Goal: Information Seeking & Learning: Stay updated

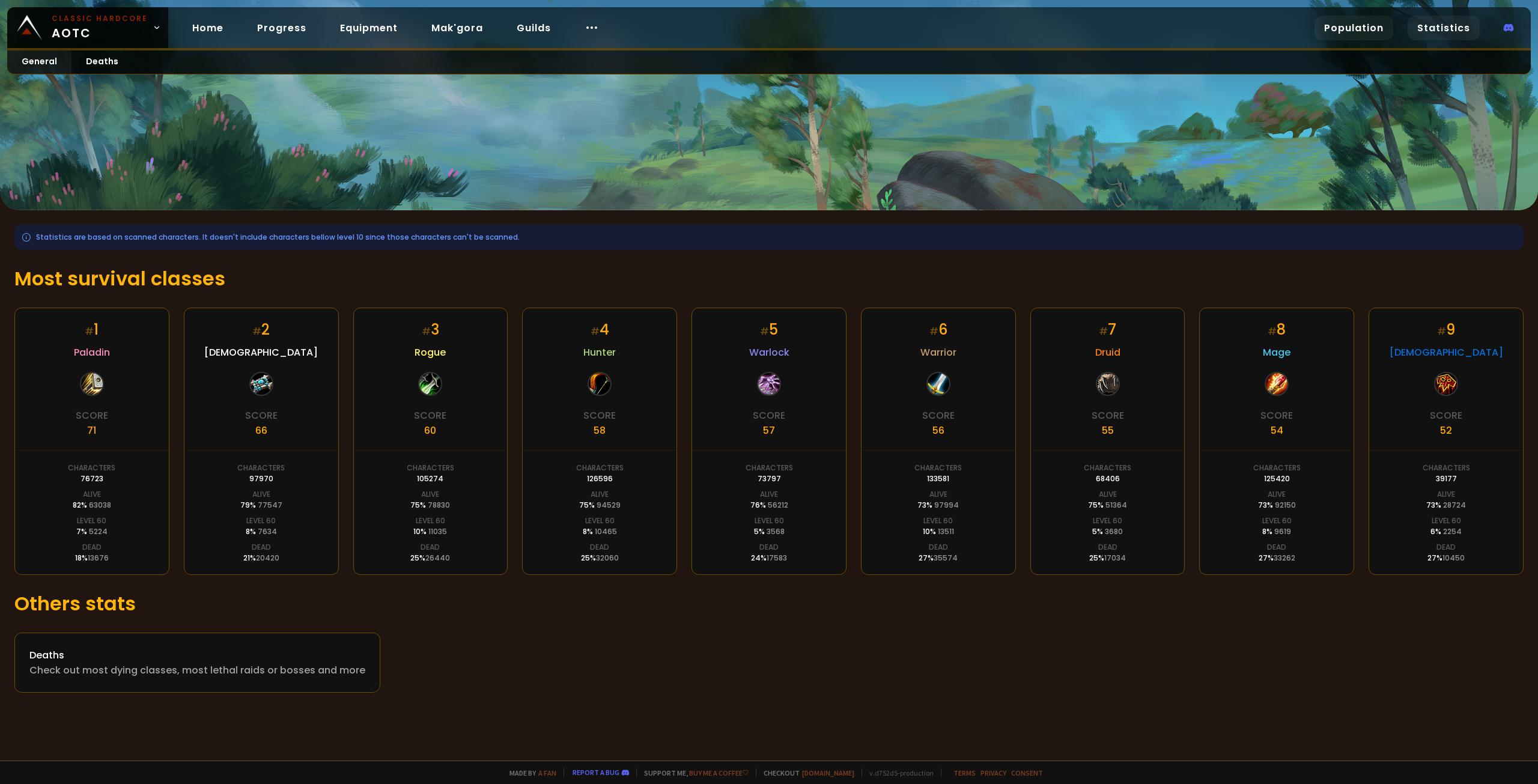
click at [1382, 31] on link "Population" at bounding box center [1354, 28] width 79 height 24
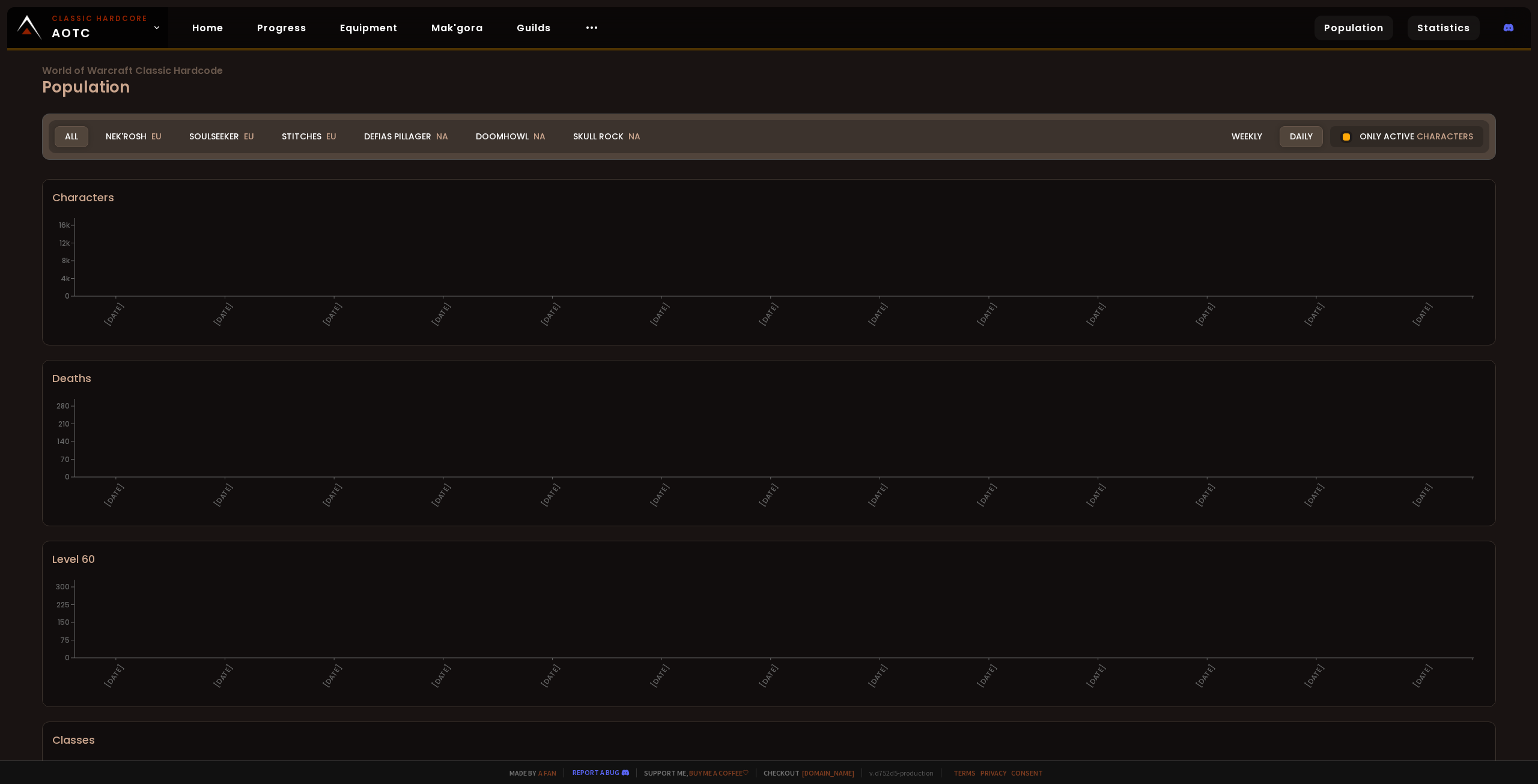
click at [1437, 30] on link "Statistics" at bounding box center [1444, 28] width 72 height 24
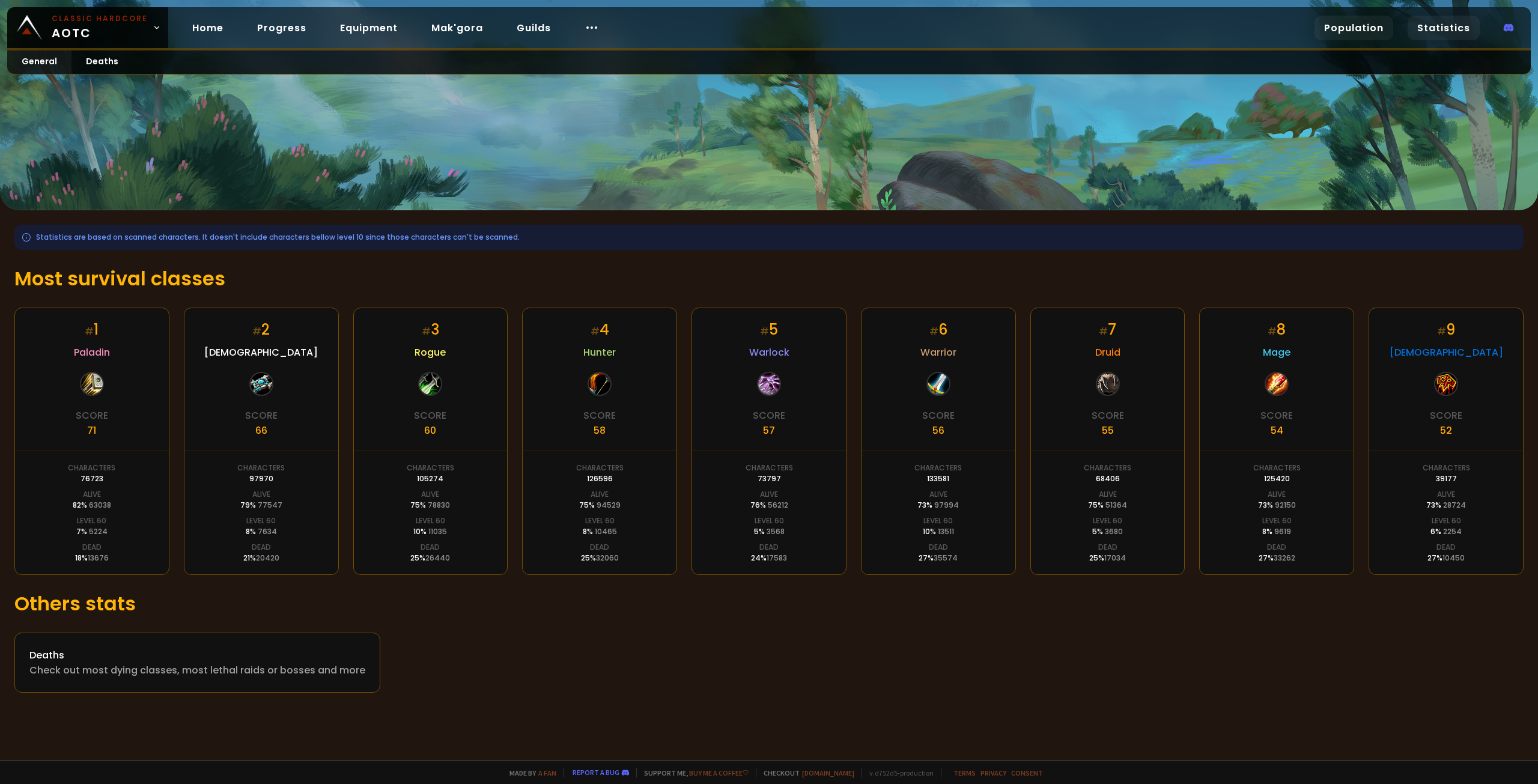
click at [1373, 34] on link "Population" at bounding box center [1354, 28] width 79 height 24
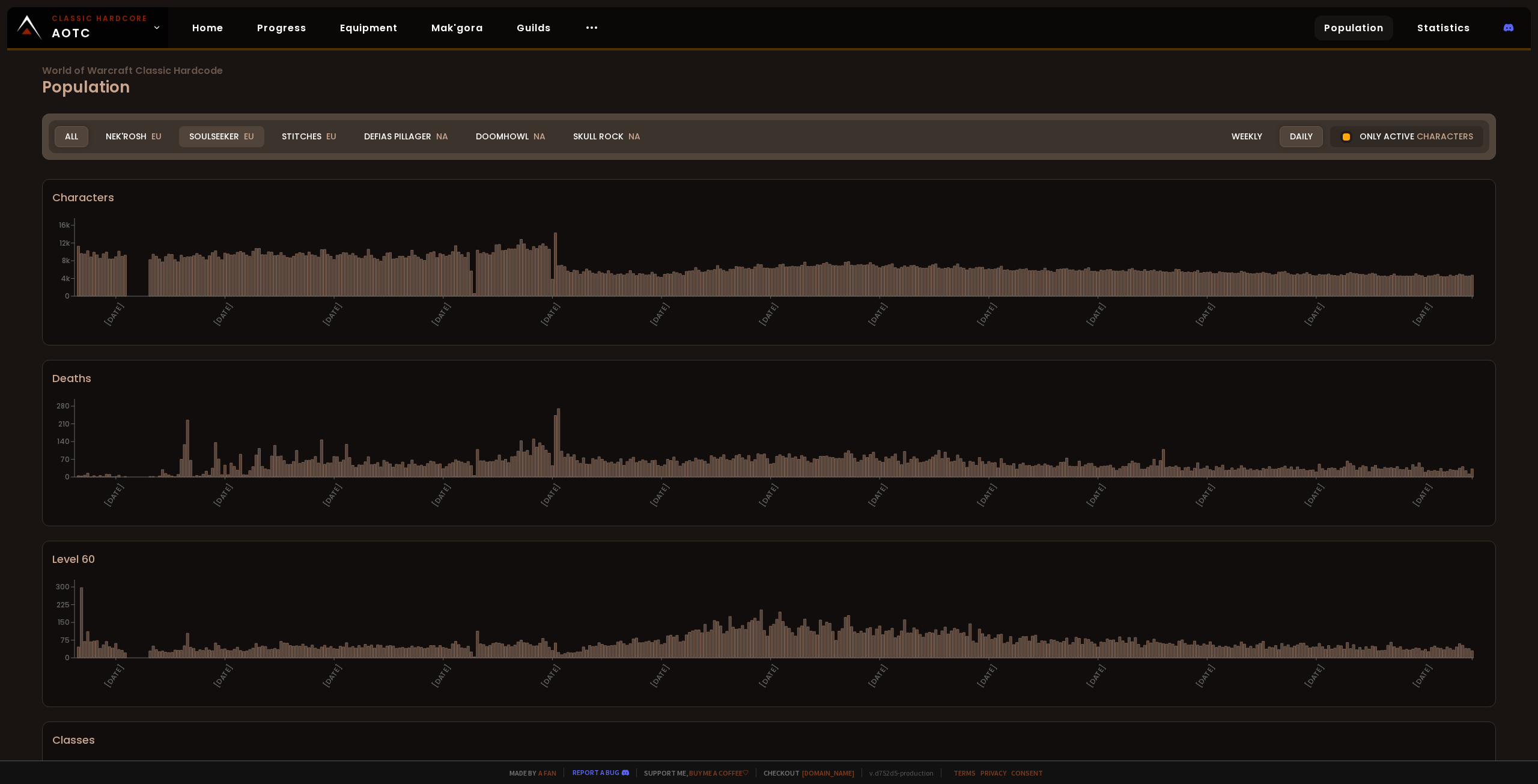
click at [226, 138] on div "Soulseeker EU" at bounding box center [222, 137] width 85 height 21
click at [315, 139] on div "Stitches EU" at bounding box center [309, 137] width 75 height 21
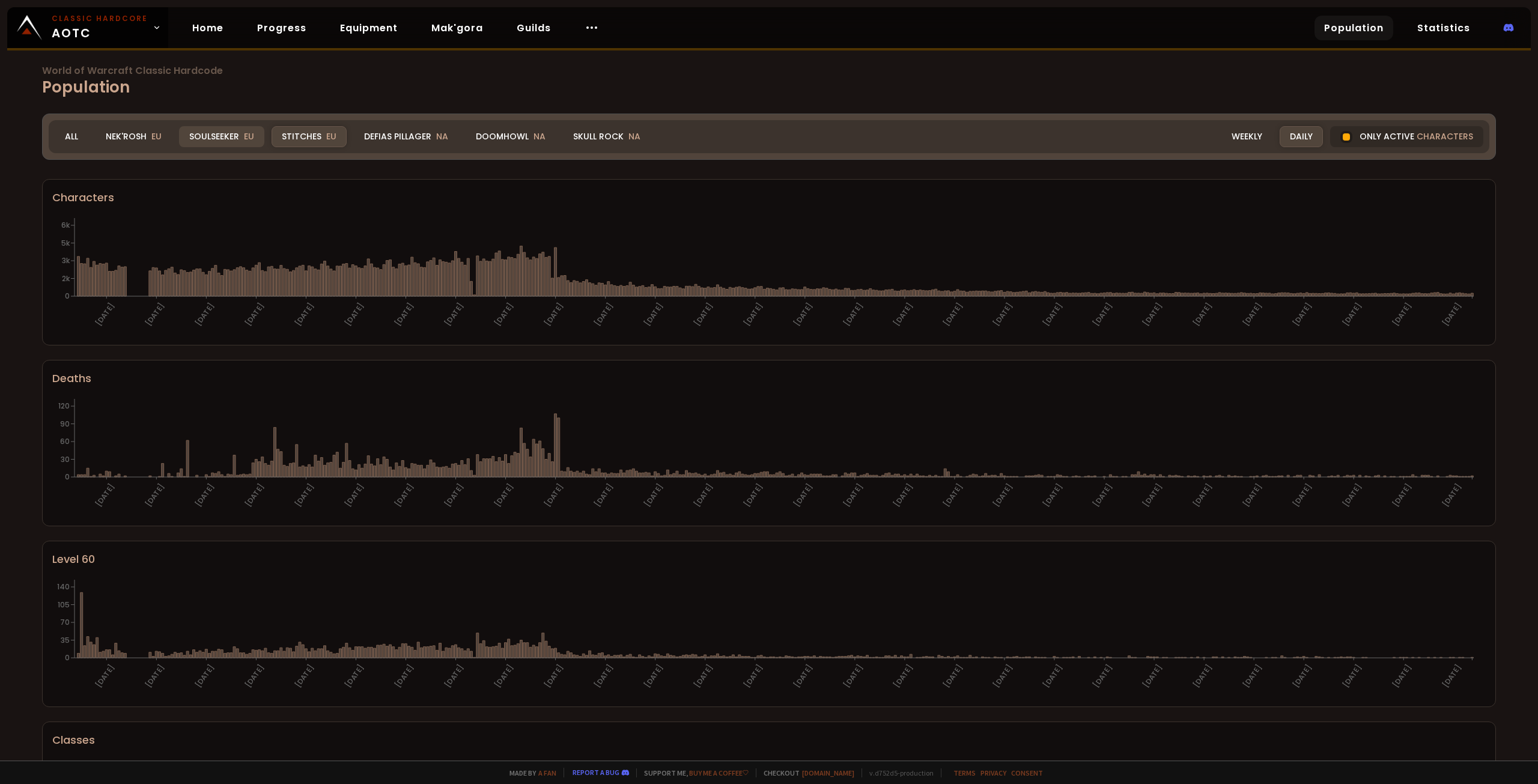
click at [220, 134] on div "Soulseeker EU" at bounding box center [222, 137] width 85 height 21
click at [1246, 140] on div "Weekly" at bounding box center [1247, 137] width 51 height 21
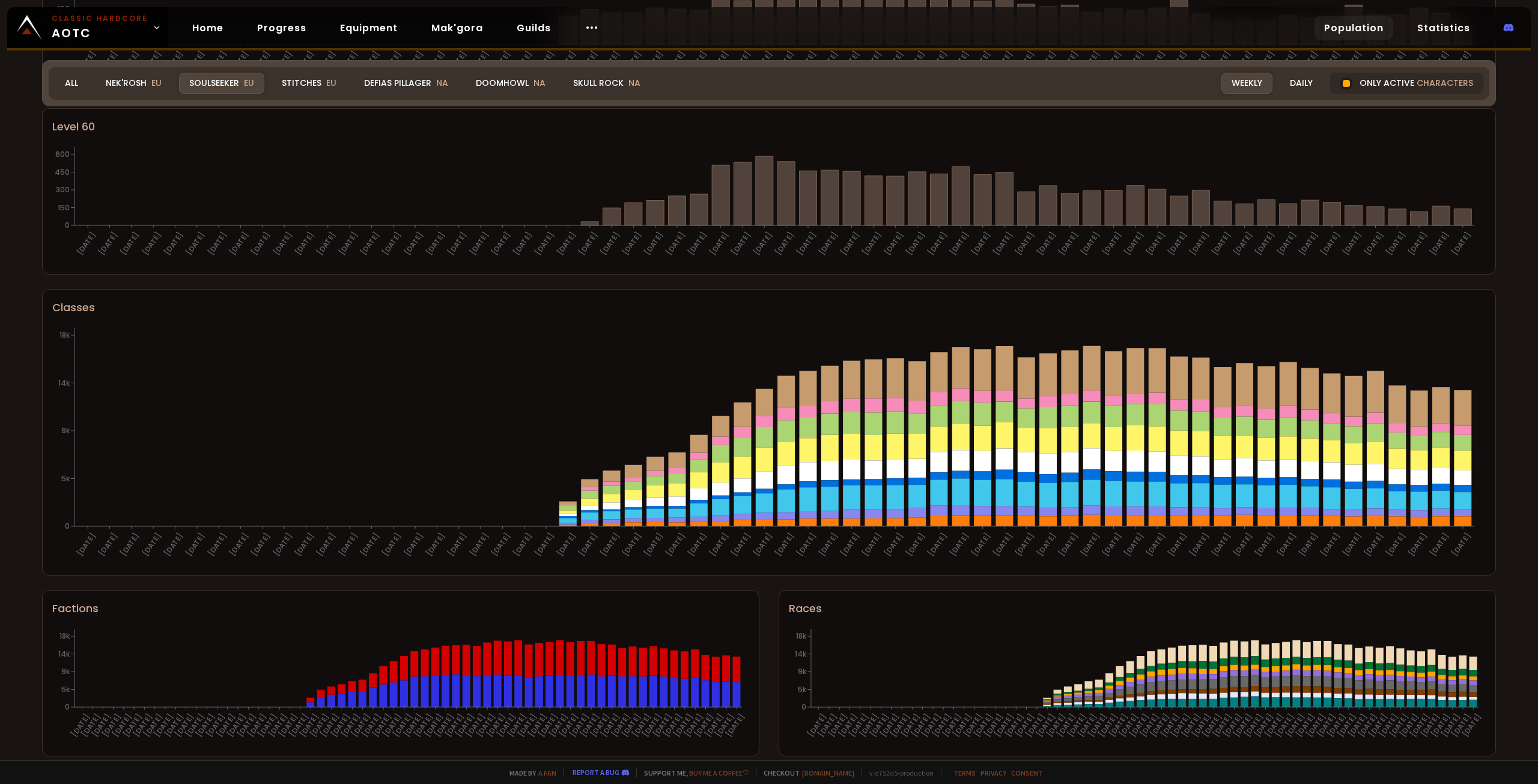
scroll to position [442, 0]
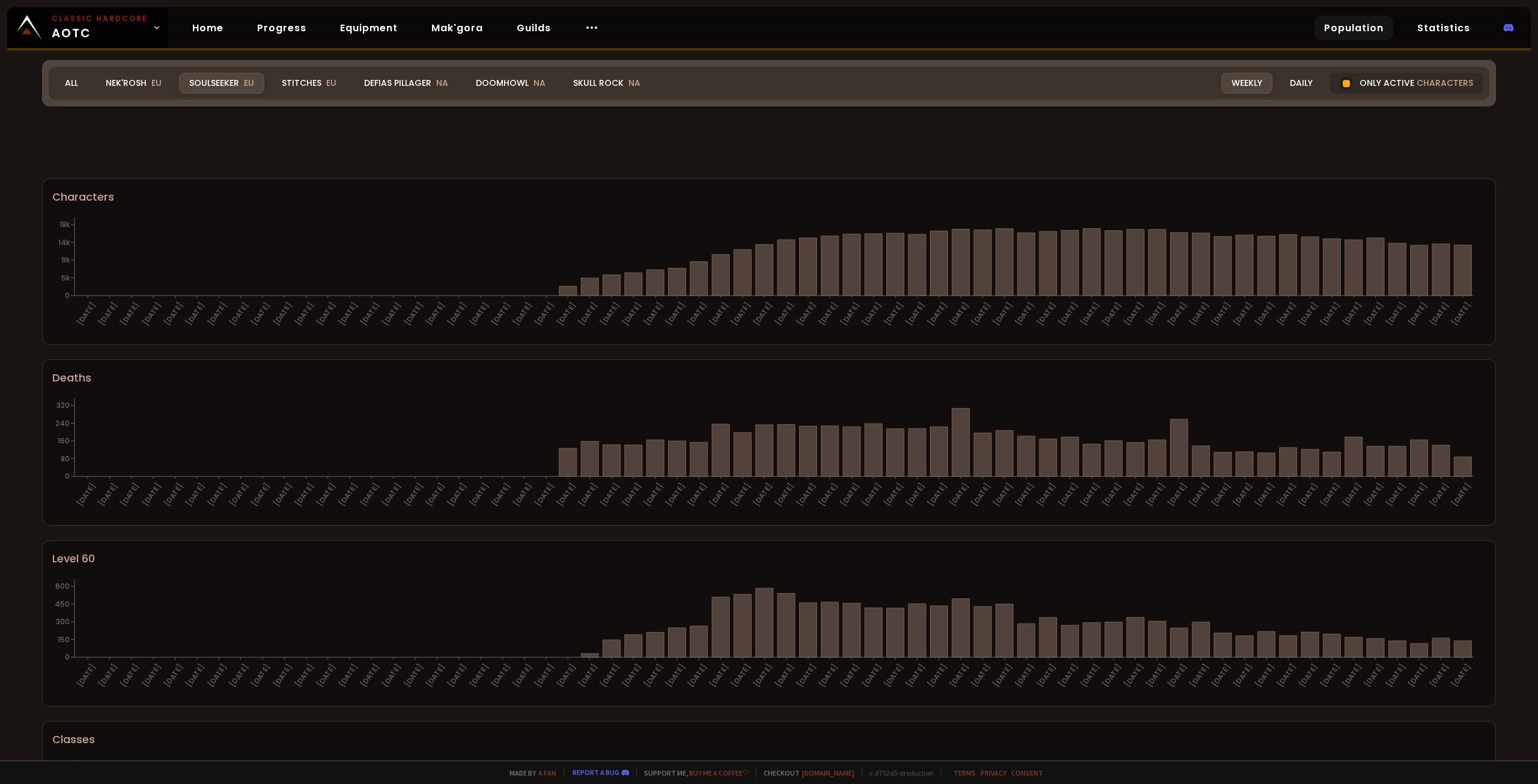
scroll to position [442, 0]
